Goal: Check status: Check status

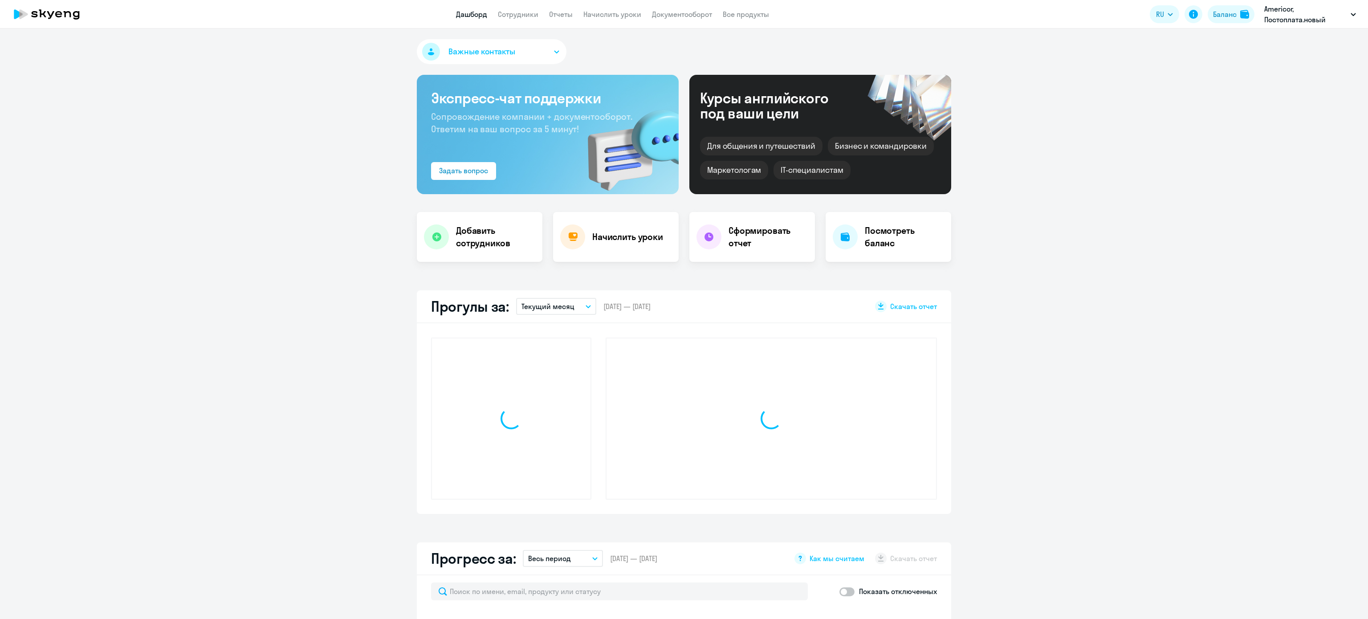
select select "30"
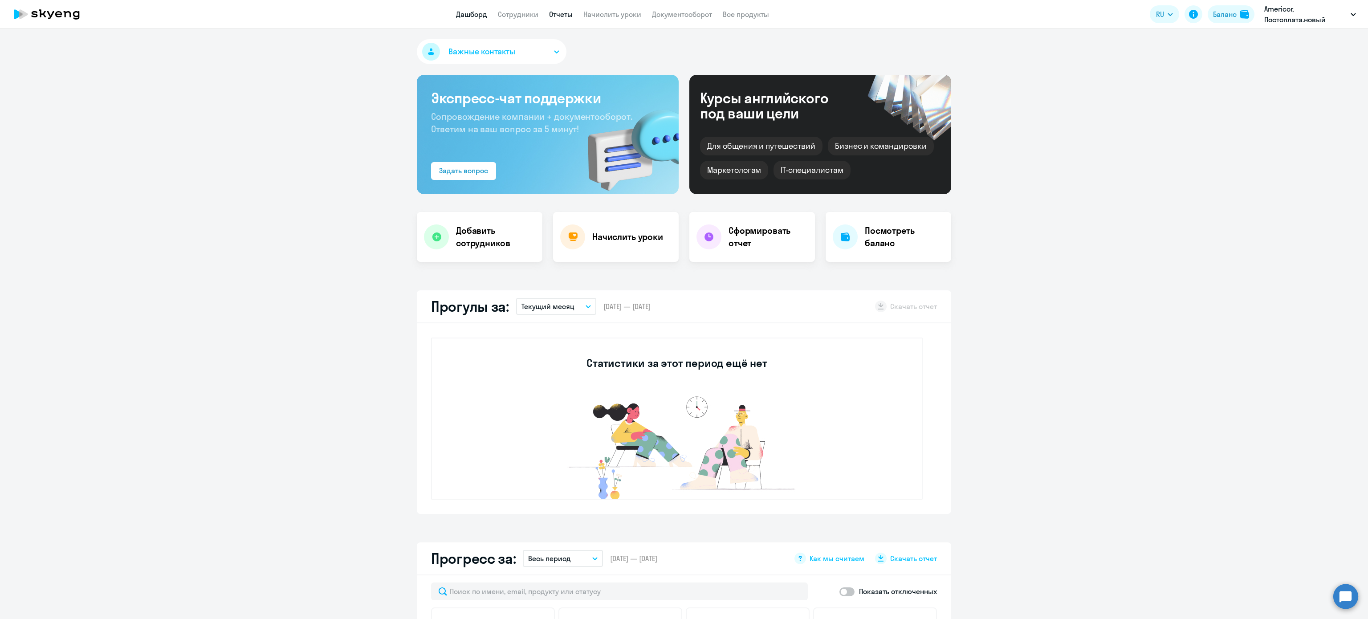
click at [568, 13] on link "Отчеты" at bounding box center [561, 14] width 24 height 9
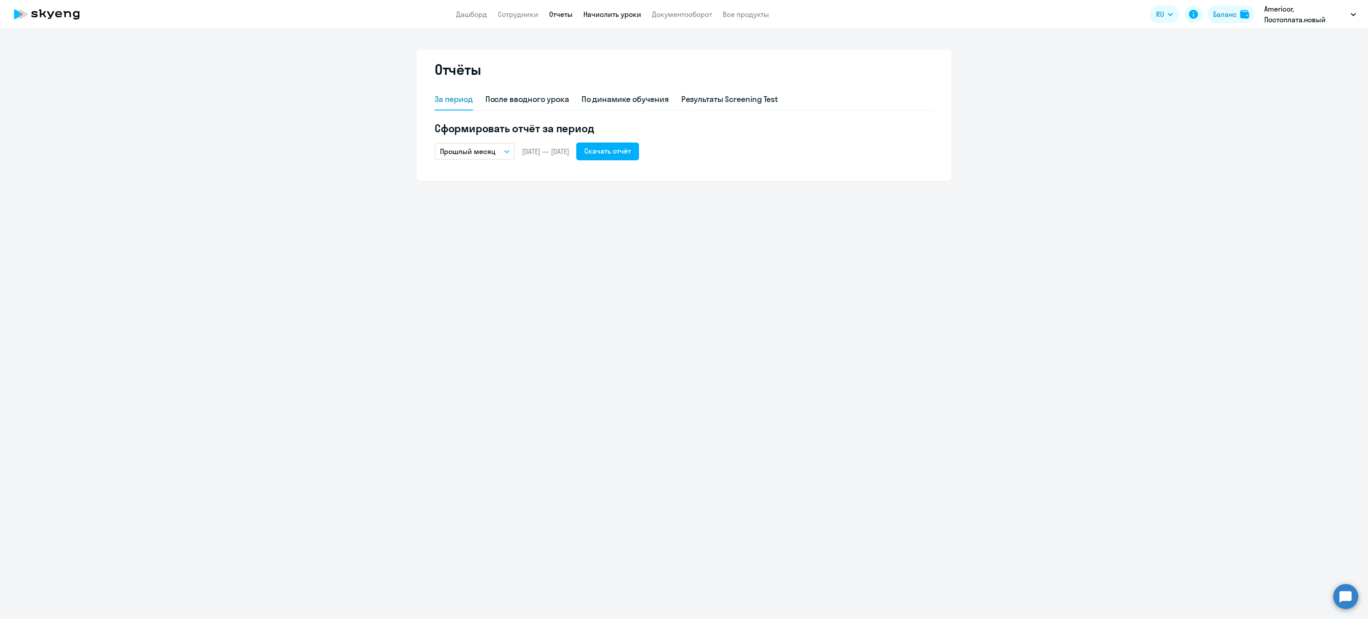
click at [613, 10] on link "Начислить уроки" at bounding box center [612, 14] width 58 height 9
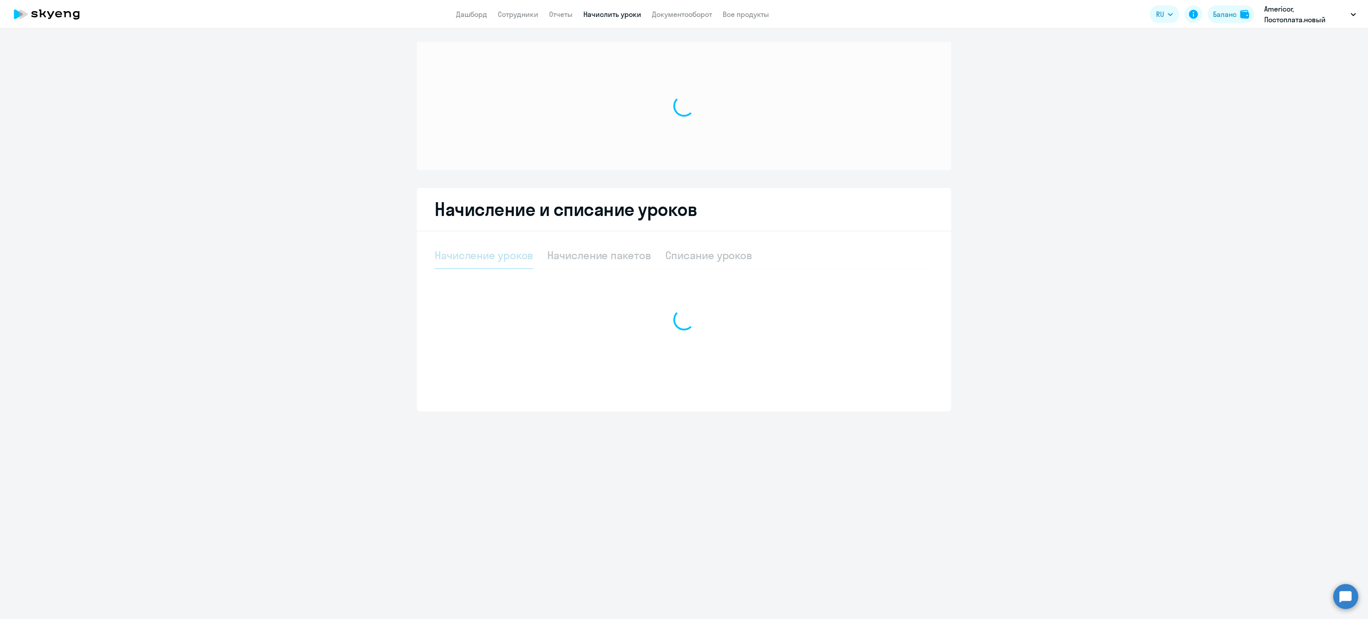
select select "10"
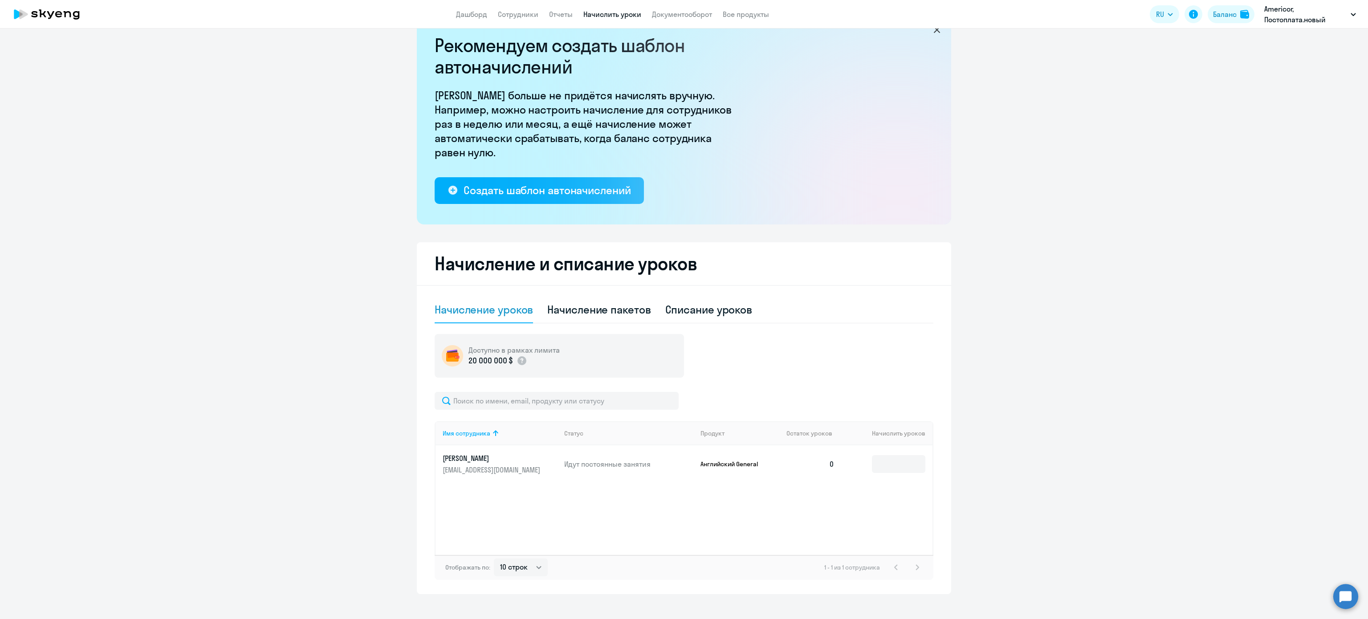
scroll to position [36, 0]
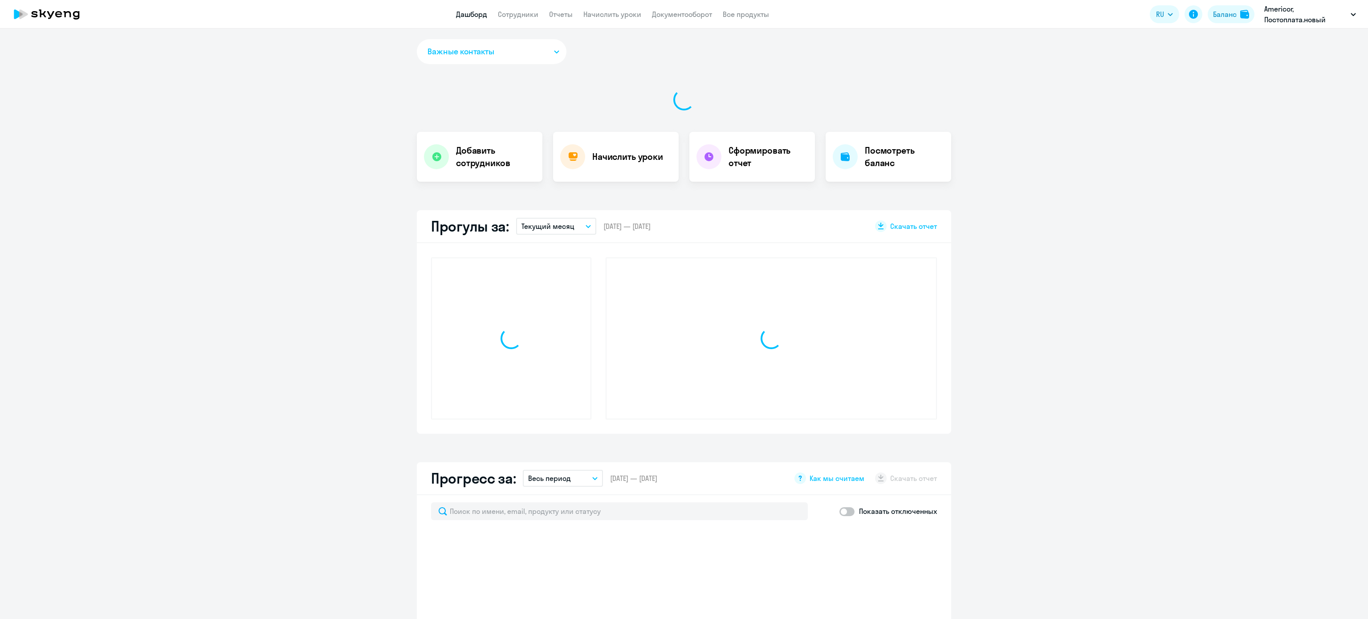
select select "30"
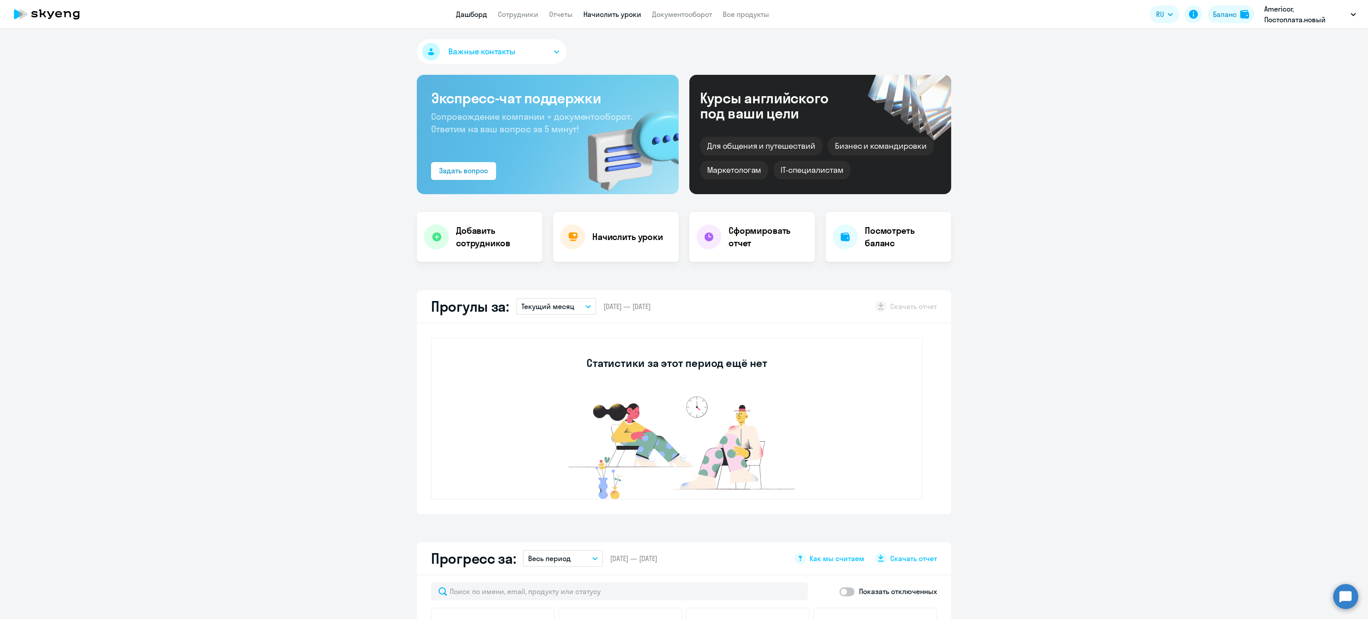
click at [592, 19] on link "Начислить уроки" at bounding box center [612, 14] width 58 height 9
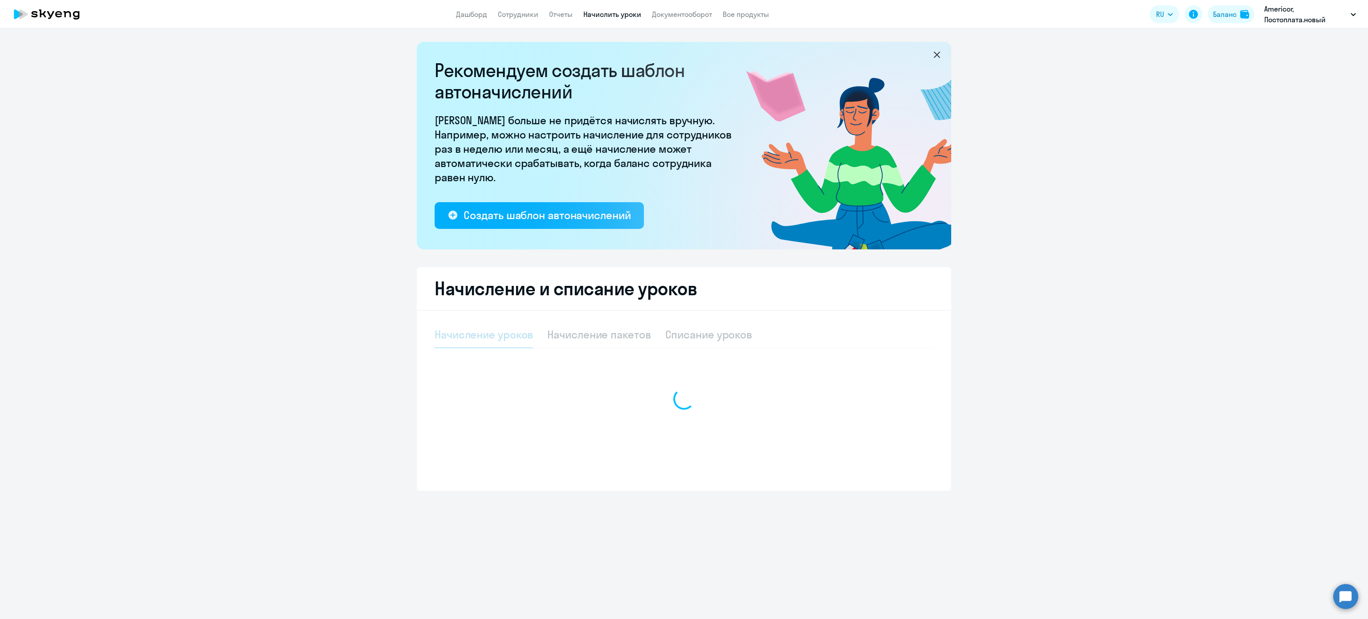
select select "10"
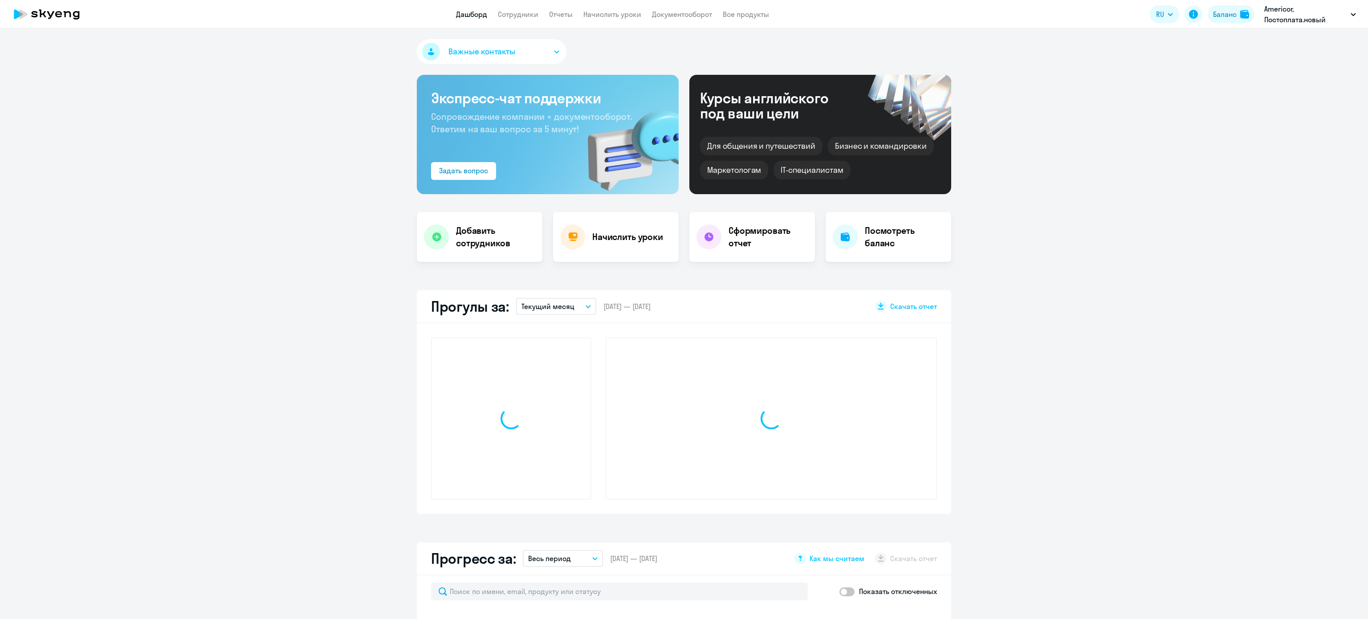
select select "30"
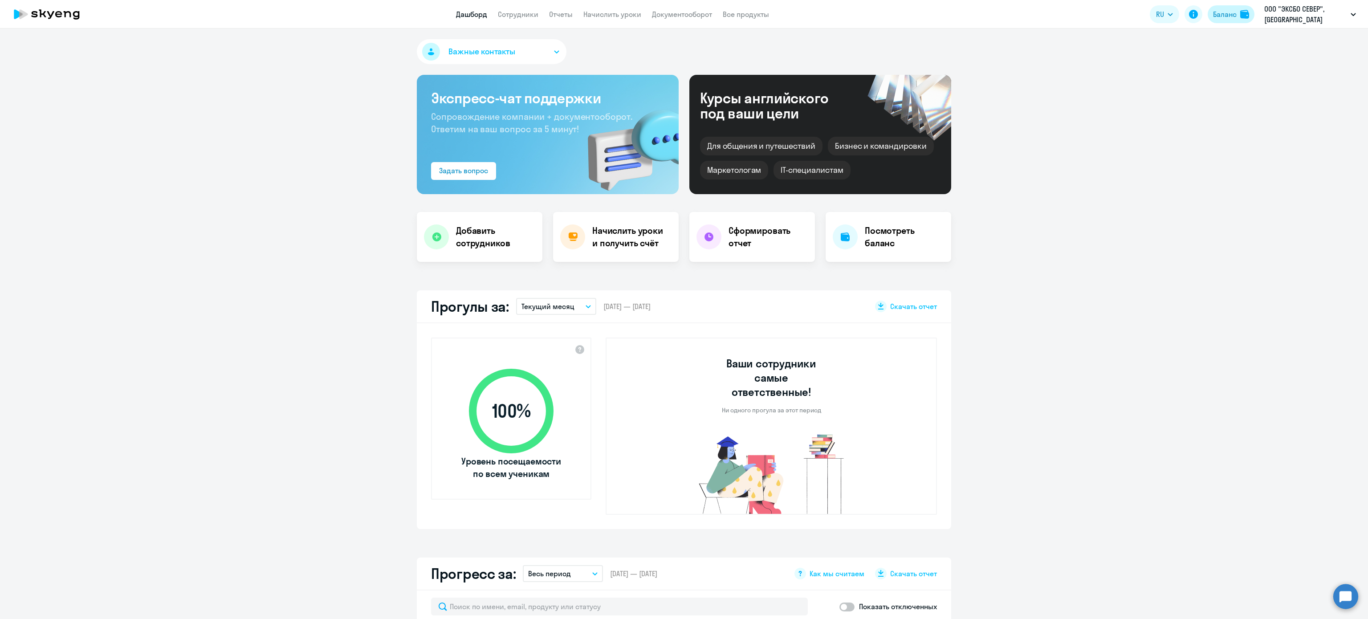
click at [1227, 16] on div "Баланс" at bounding box center [1225, 14] width 24 height 11
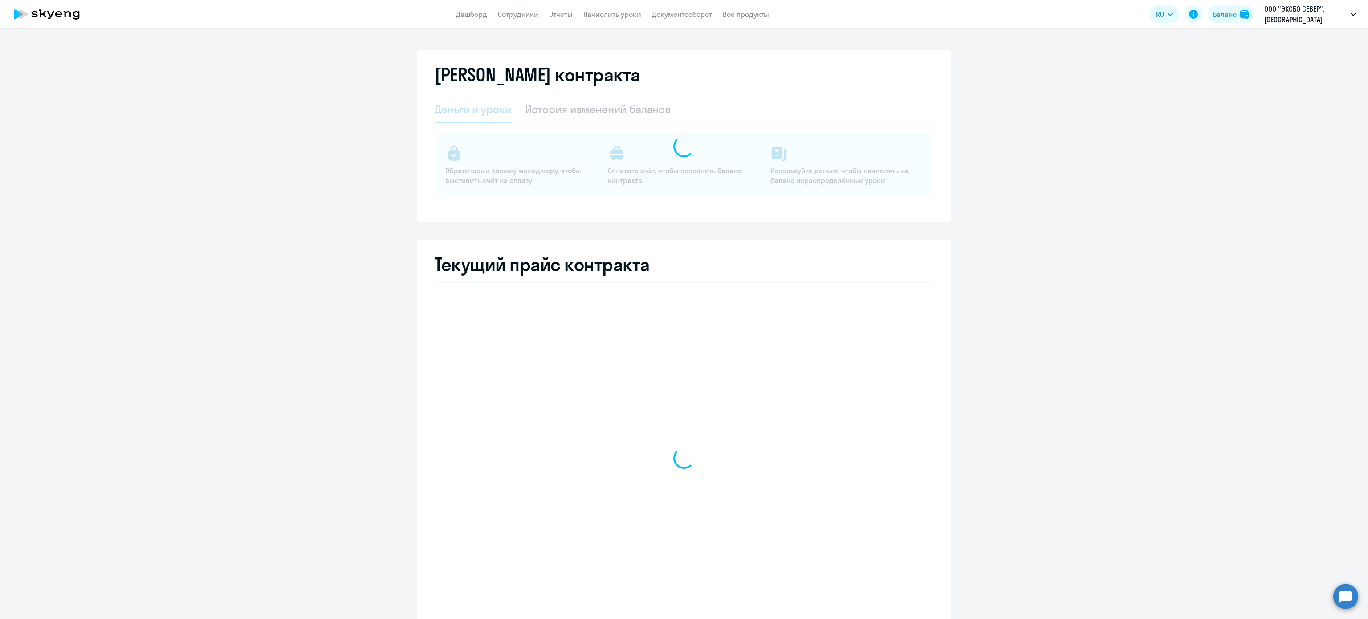
select select "english_adult_not_native_speaker"
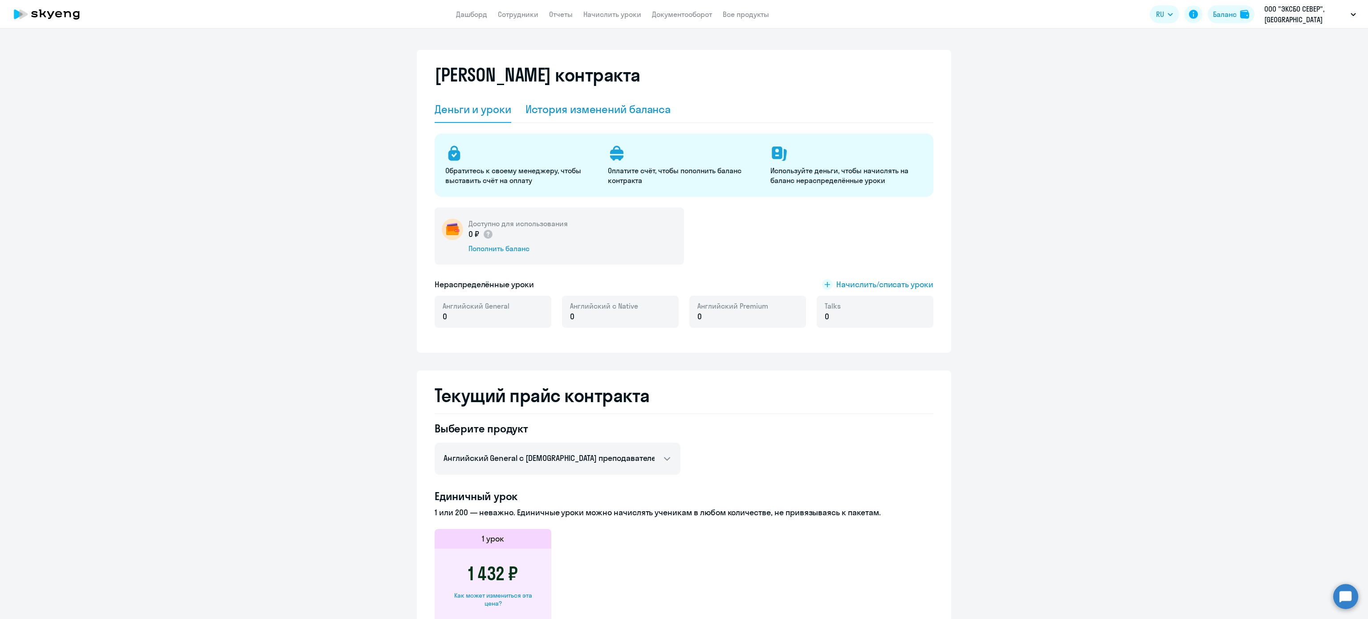
click at [609, 98] on div "История изменений баланса" at bounding box center [599, 109] width 146 height 27
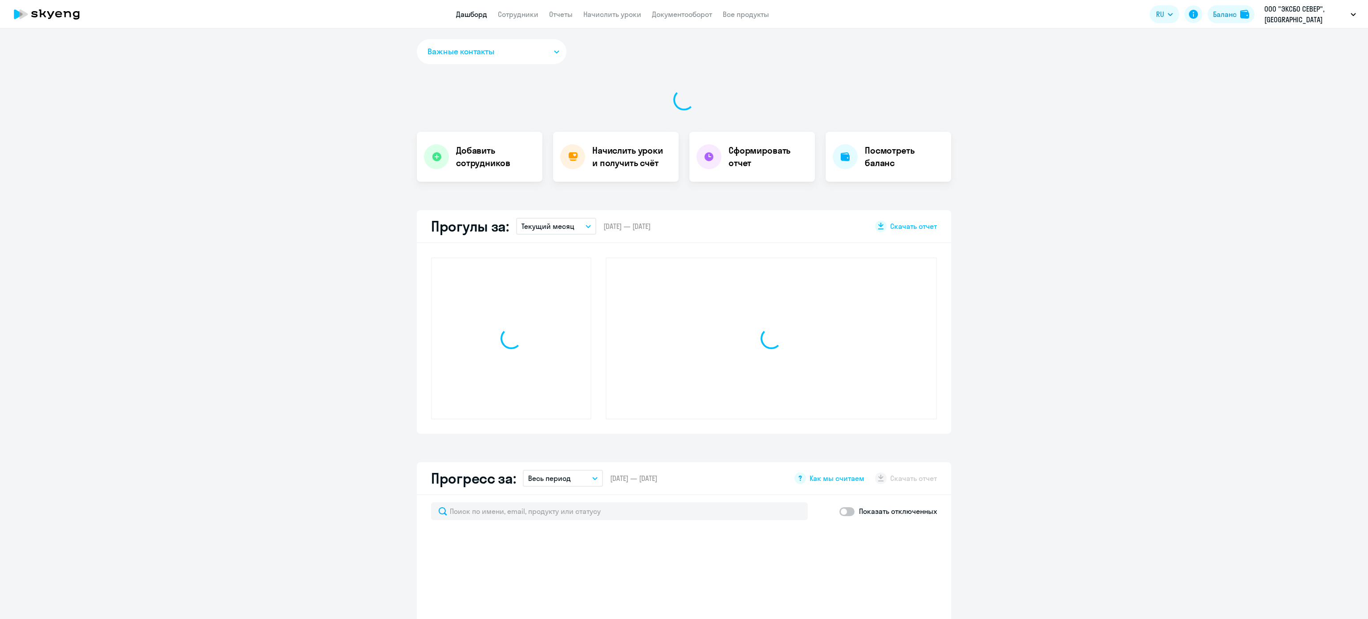
select select "30"
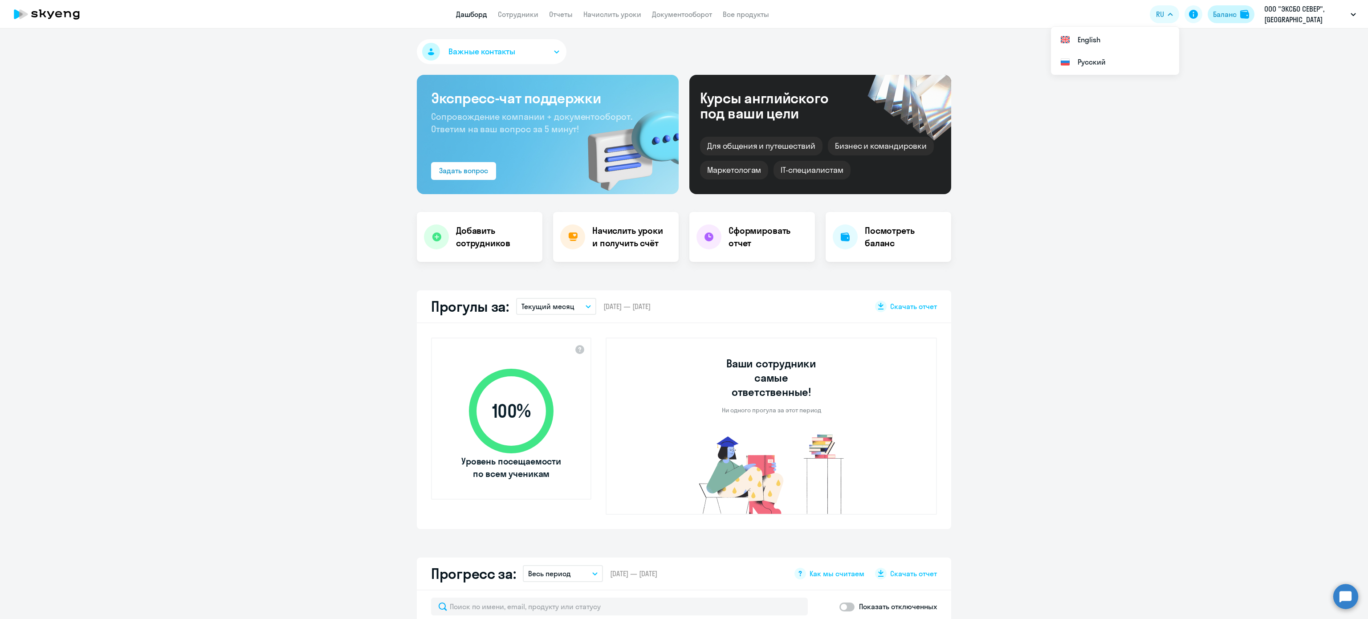
click at [1221, 10] on div "Баланс" at bounding box center [1225, 14] width 24 height 11
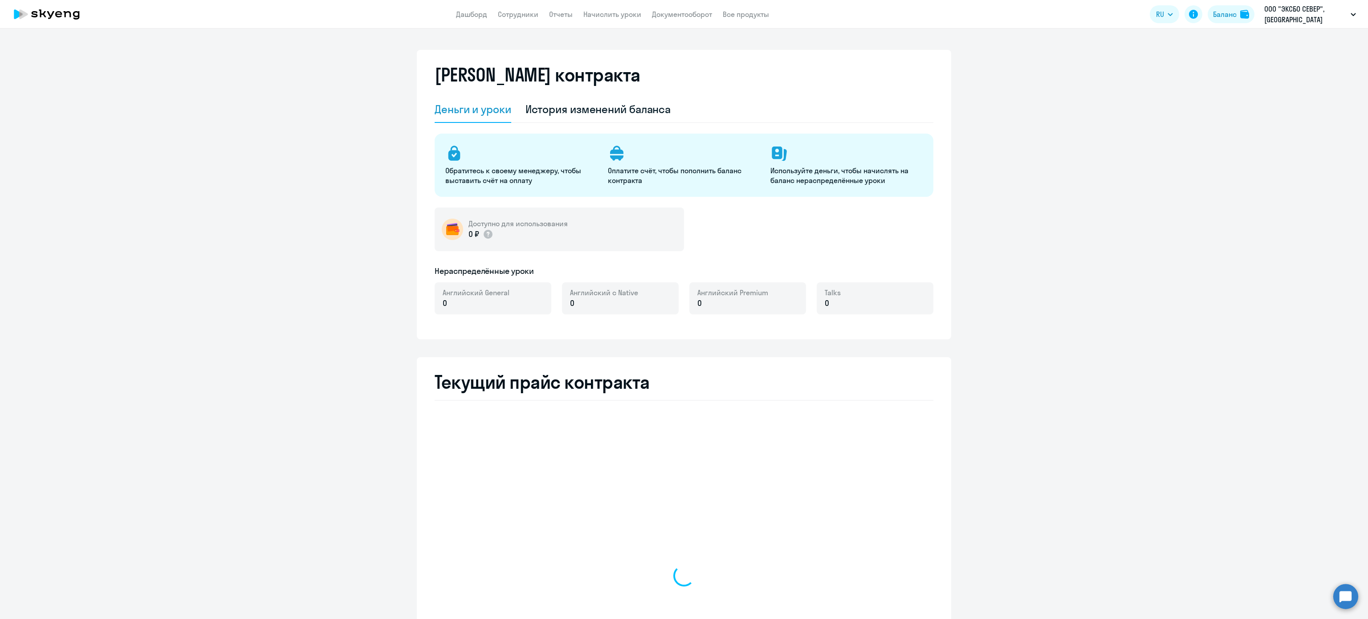
select select "english_adult_not_native_speaker"
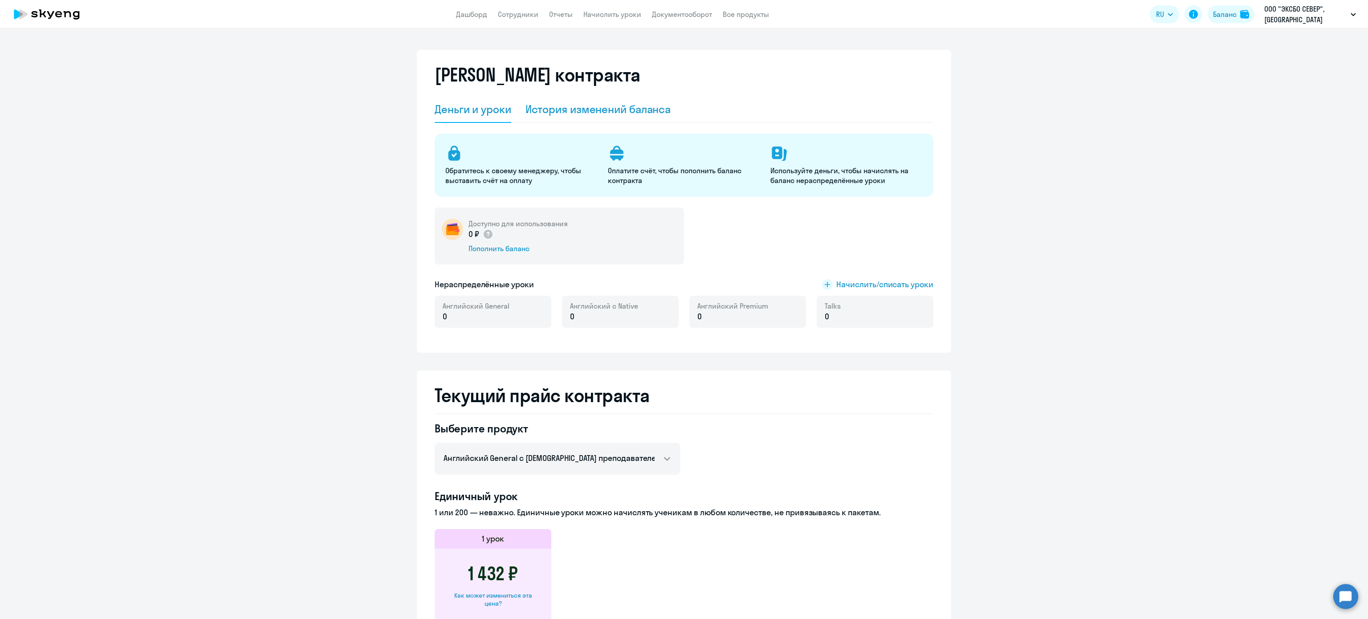
click at [602, 122] on div "История изменений баланса" at bounding box center [599, 109] width 146 height 27
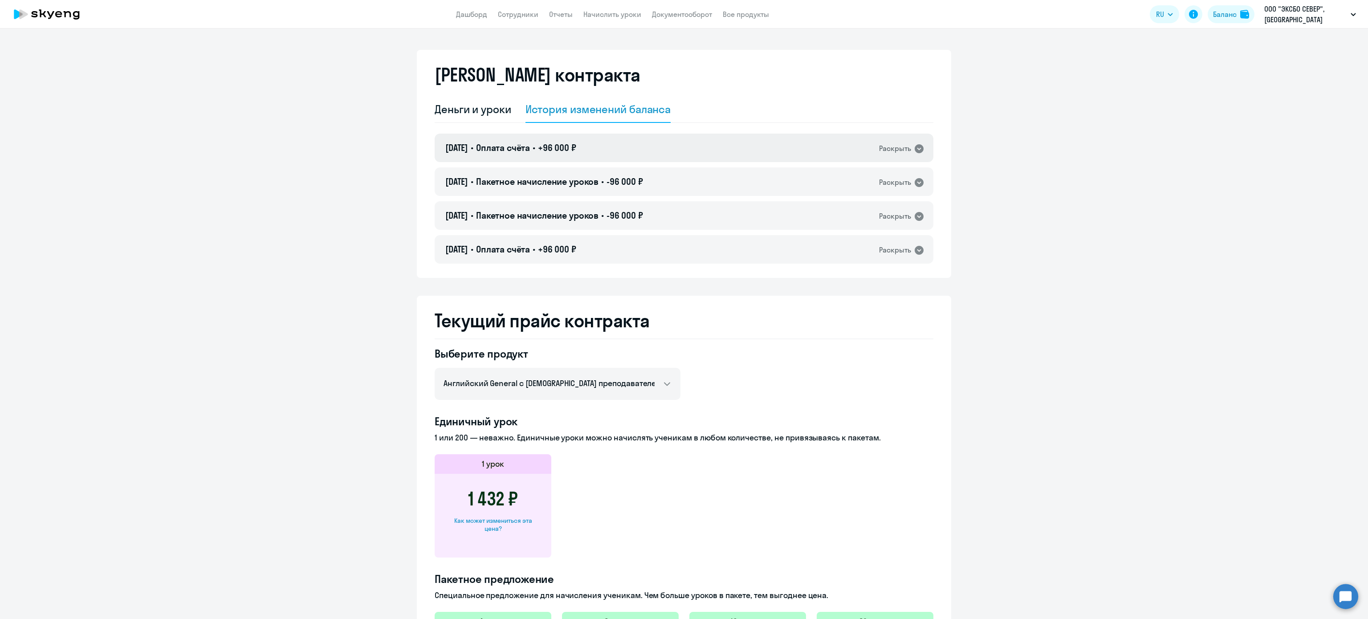
click at [598, 154] on div "[DATE] • Оплата счёта • +96 000 ₽ Раскрыть" at bounding box center [684, 148] width 499 height 29
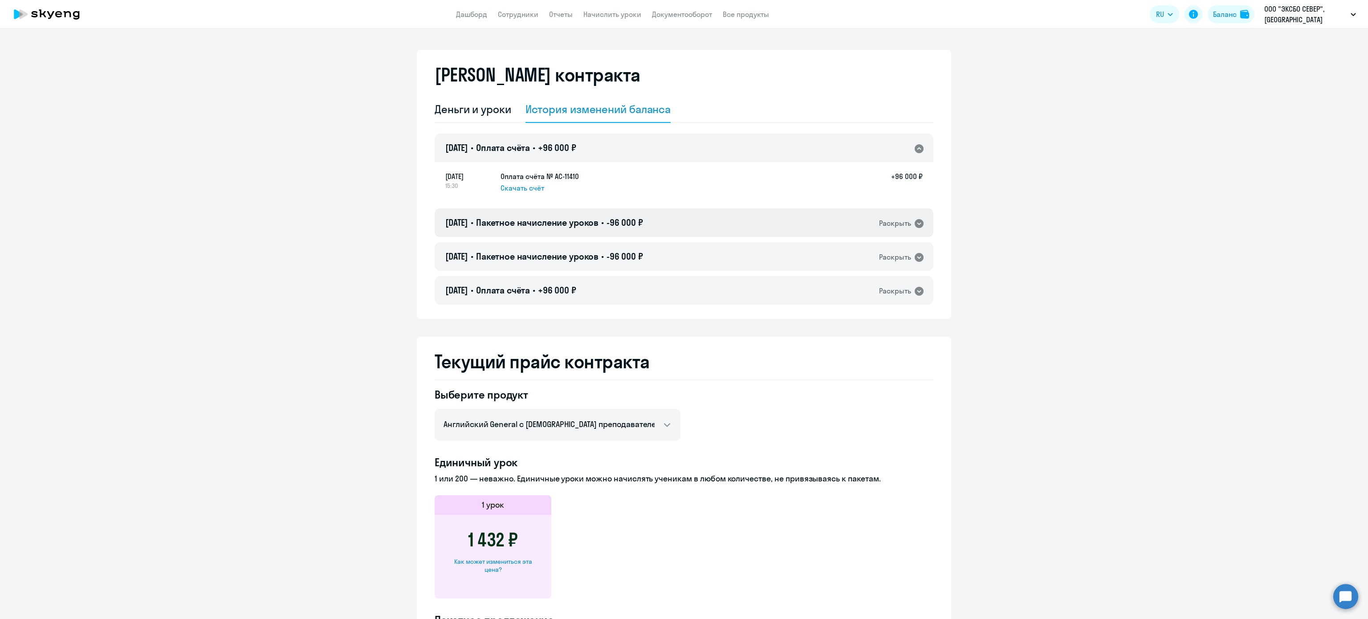
click at [643, 222] on span "-96 000 ₽" at bounding box center [625, 222] width 37 height 11
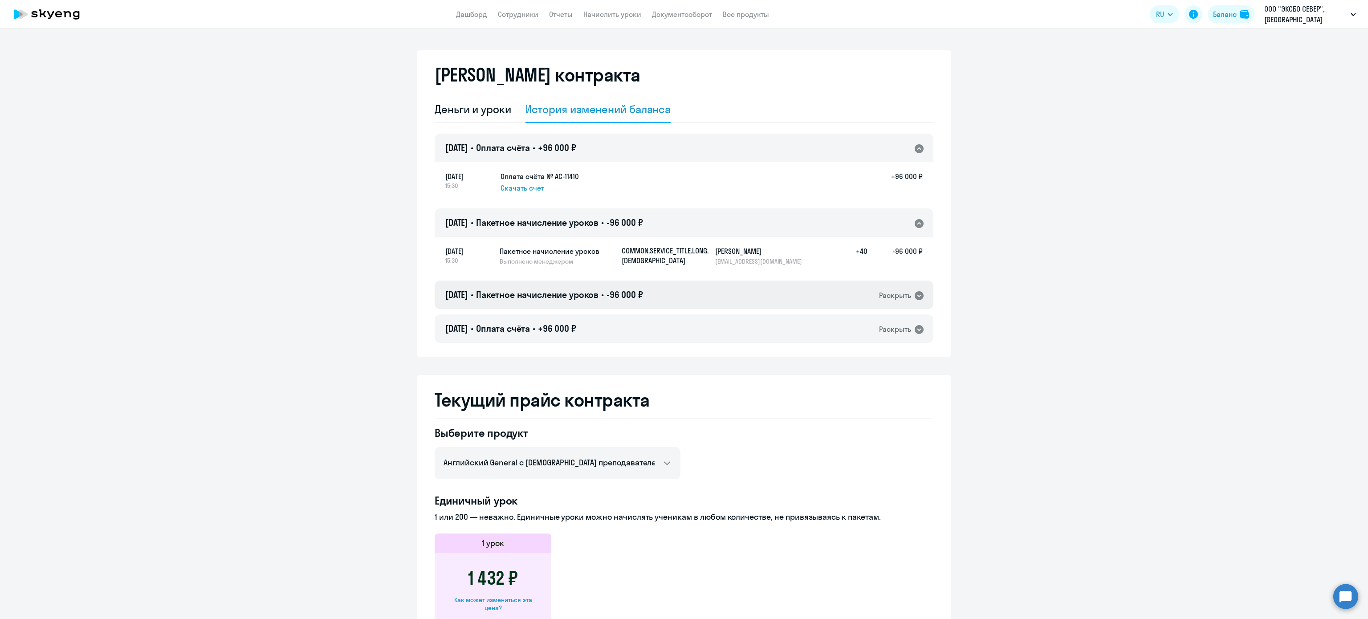
click at [688, 294] on div "[DATE] • Пакетное начисление уроков • -96 000 ₽ Раскрыть" at bounding box center [684, 295] width 499 height 29
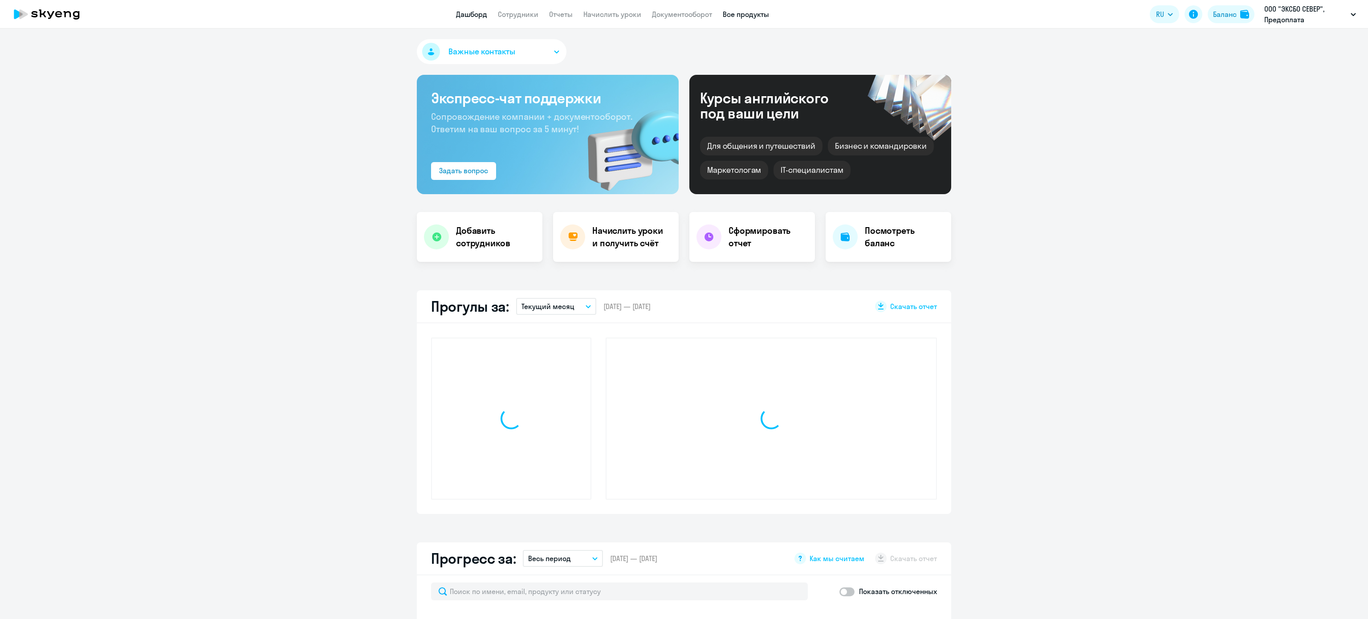
select select "30"
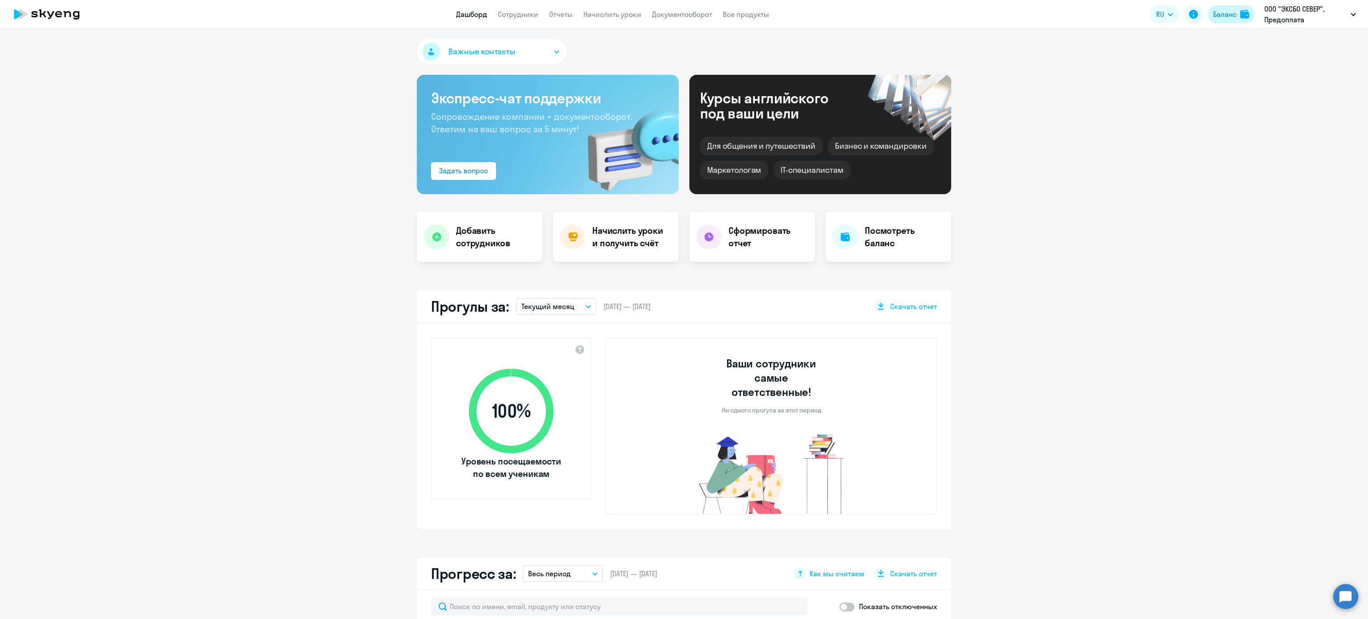
click at [1211, 22] on button "Баланс" at bounding box center [1231, 14] width 47 height 18
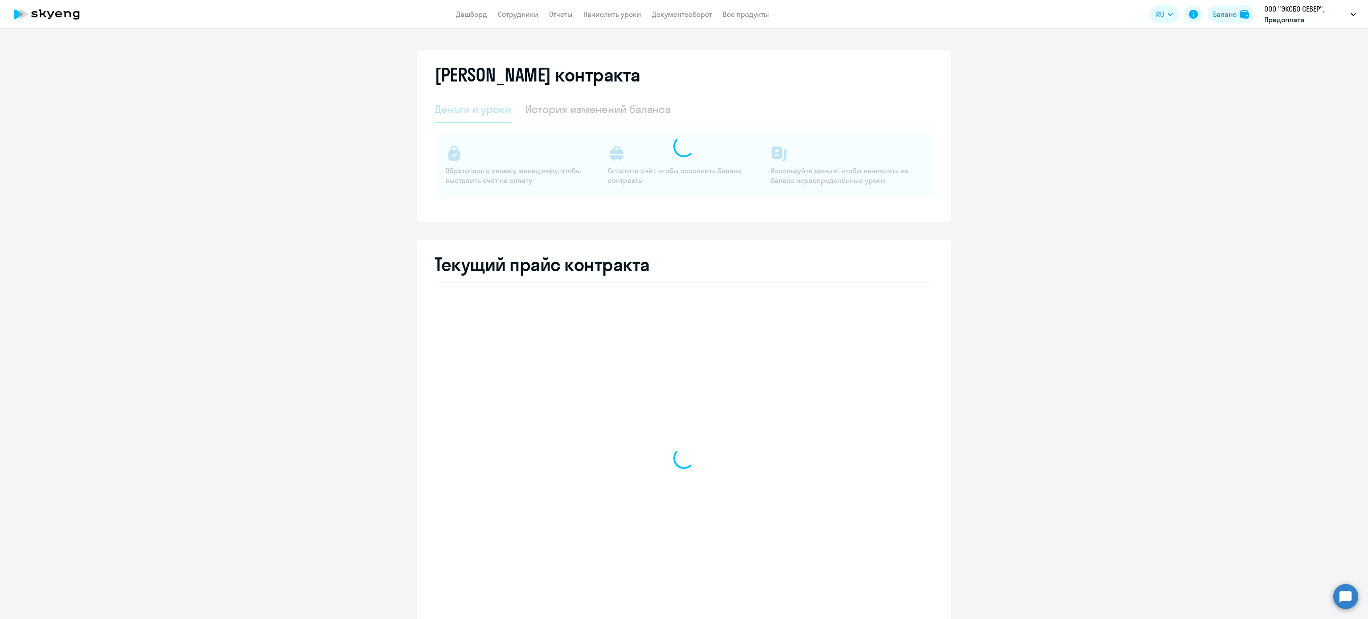
select select "english_adult_not_native_speaker"
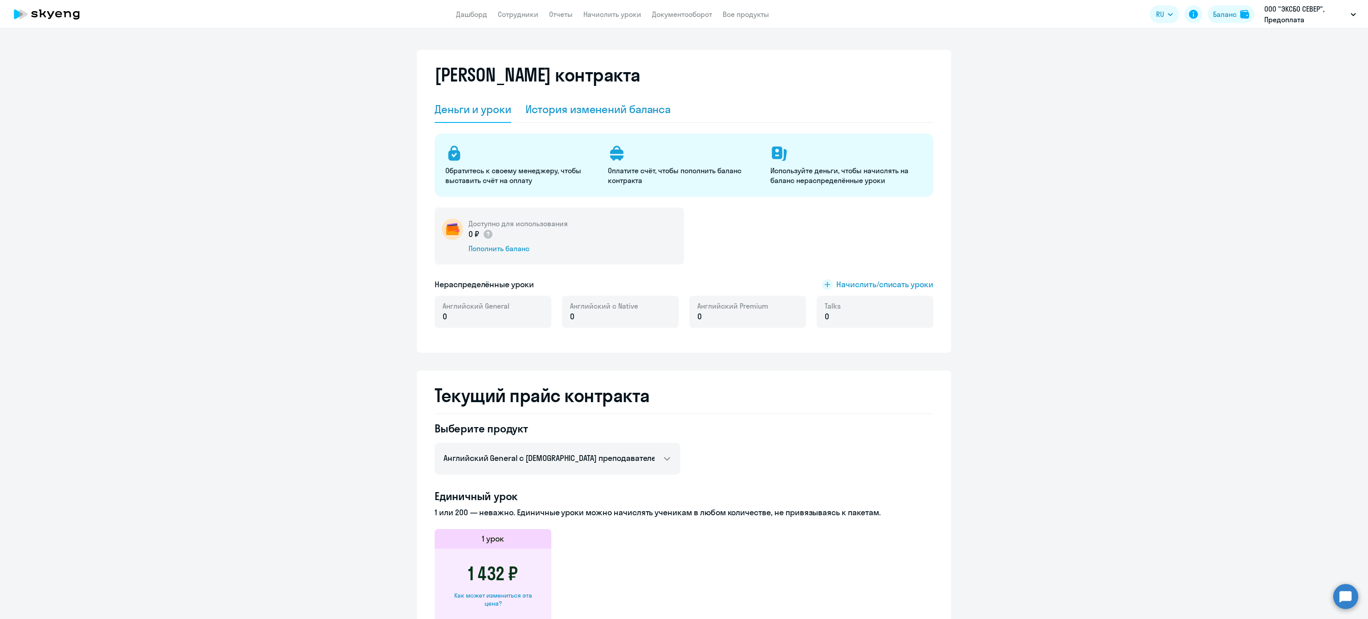
click at [585, 111] on div "История изменений баланса" at bounding box center [599, 109] width 146 height 14
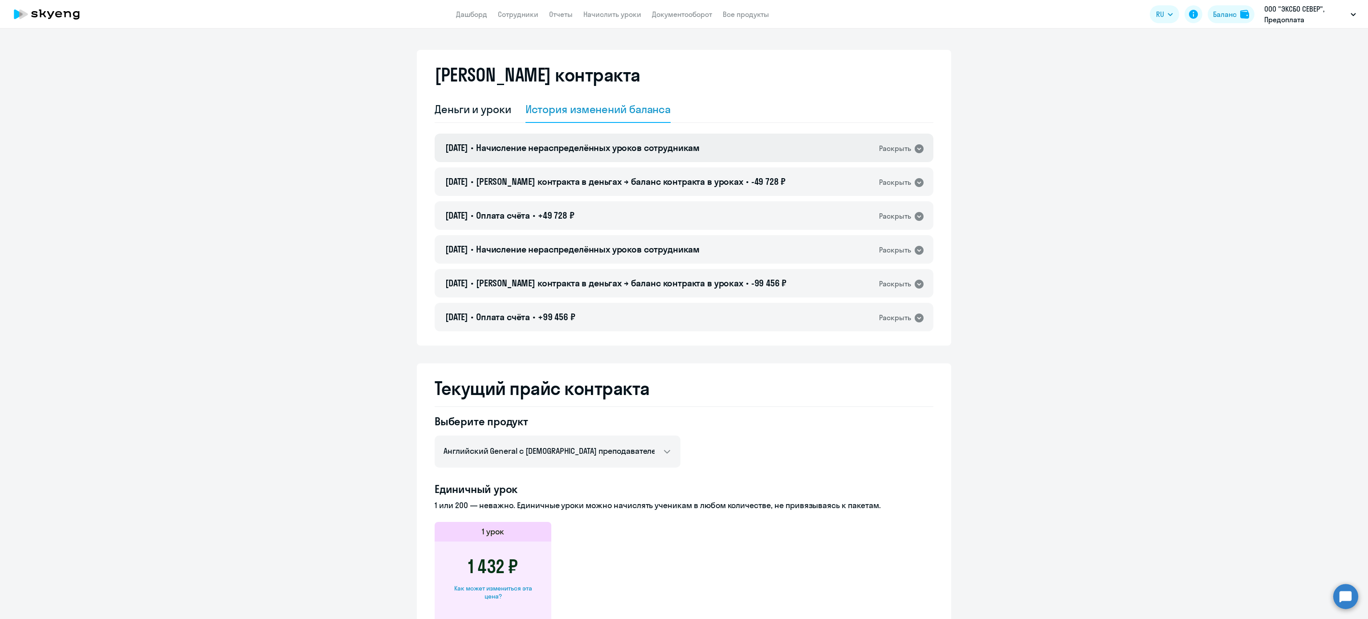
click at [697, 146] on span "Начисление нераспределённых уроков сотрудникам" at bounding box center [588, 147] width 224 height 11
